Goal: Find contact information: Find contact information

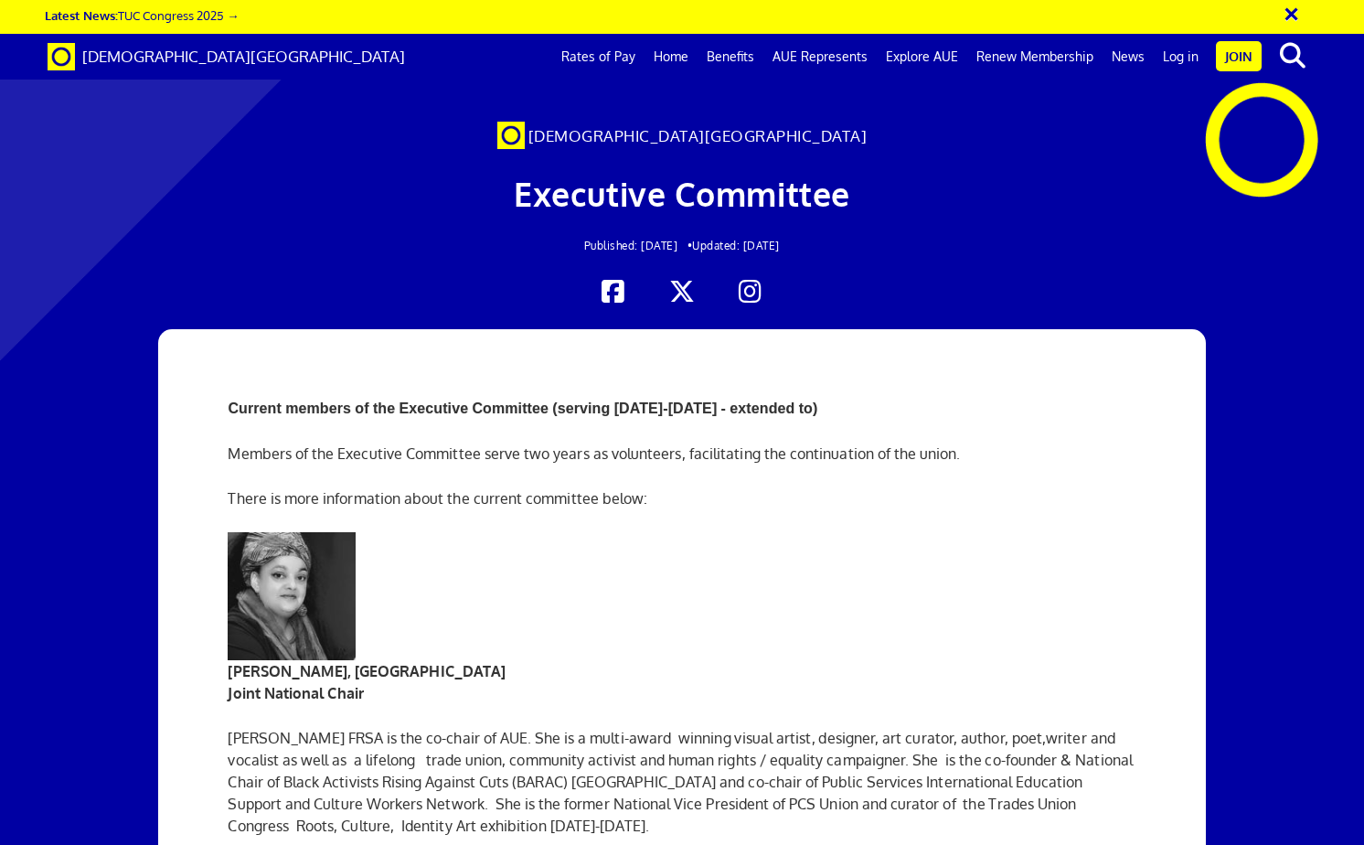
scroll to position [2980, 0]
copy strong "Pledge"
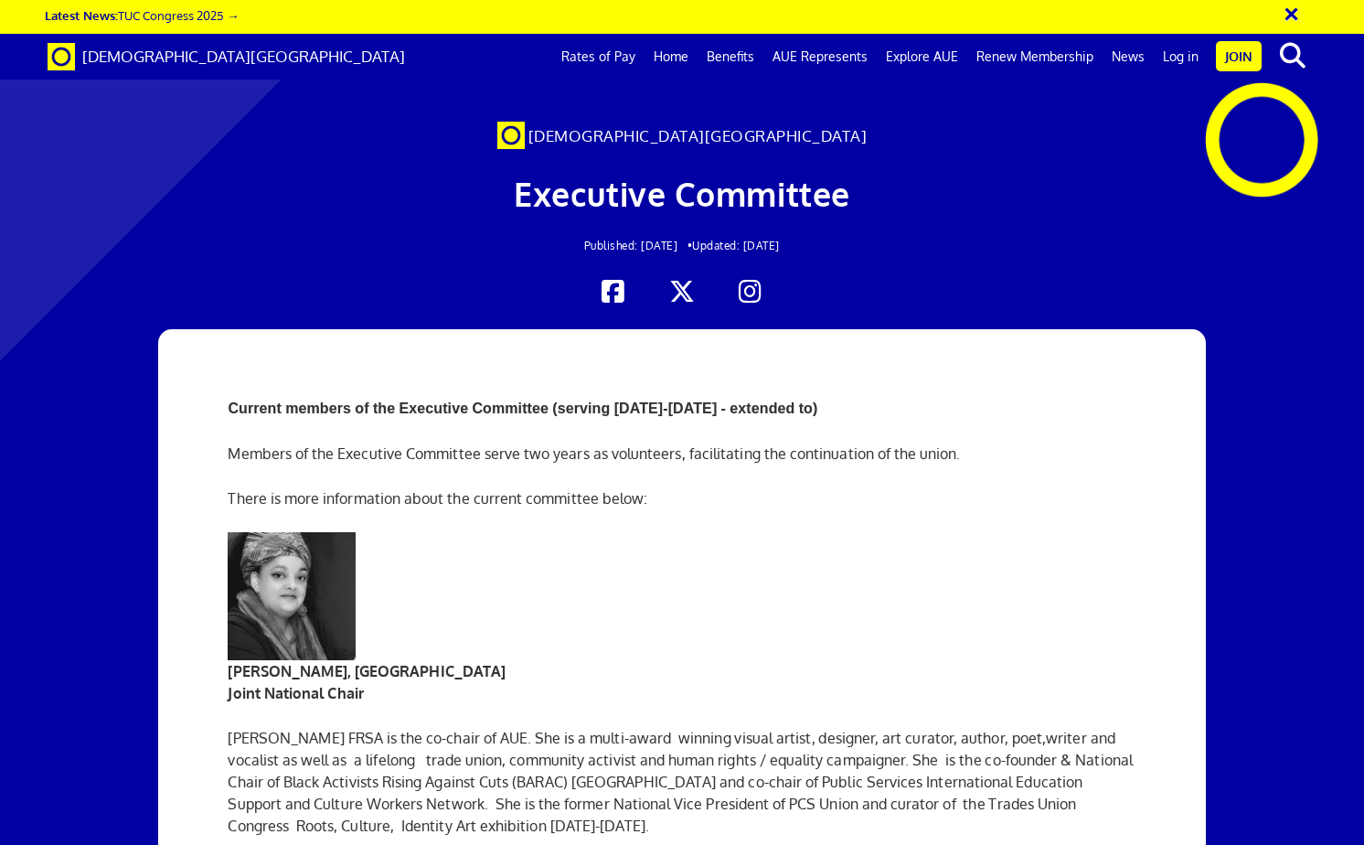
scroll to position [3282, 0]
